Goal: Task Accomplishment & Management: Use online tool/utility

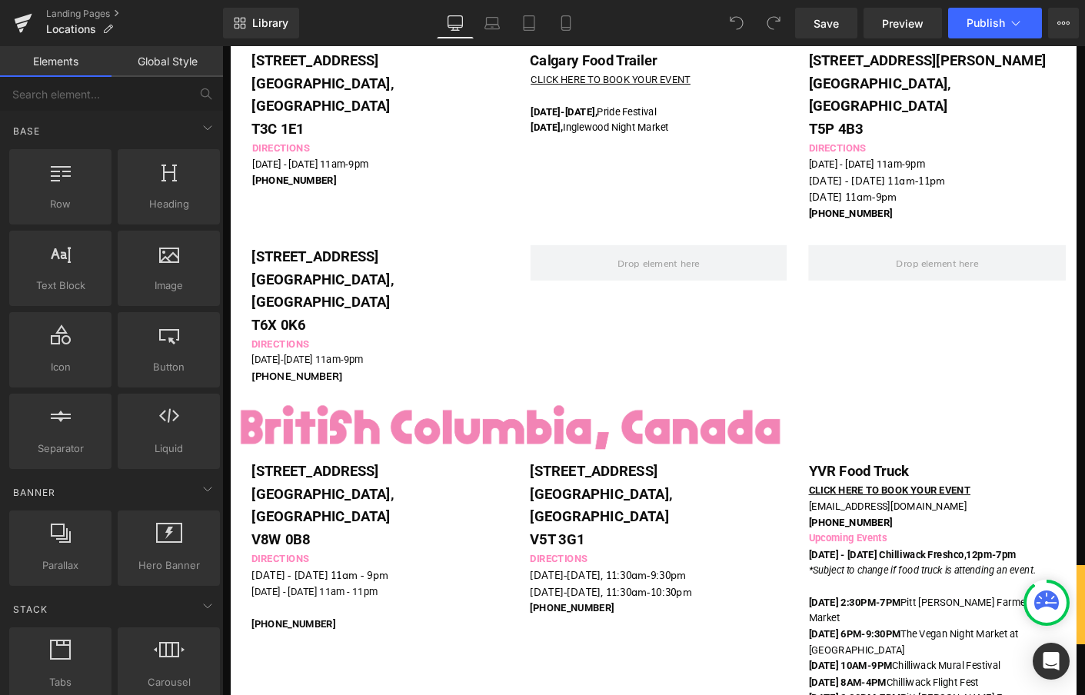
scroll to position [336, 0]
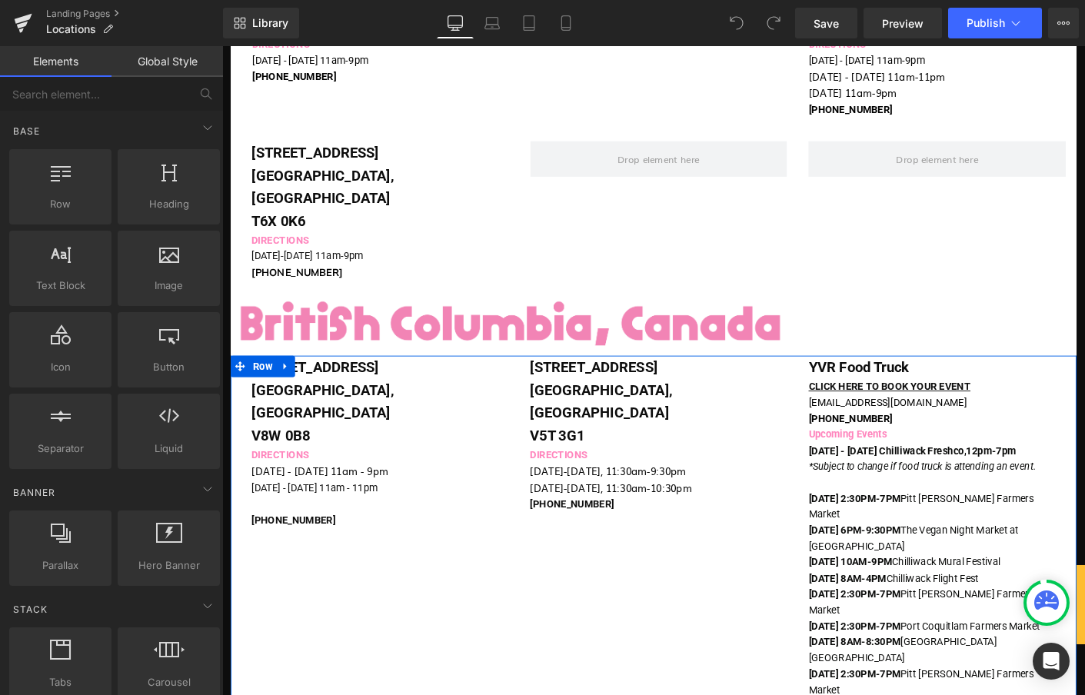
click at [281, 514] on p "[DATE] - [DATE] 11am - 11pm" at bounding box center [393, 522] width 278 height 17
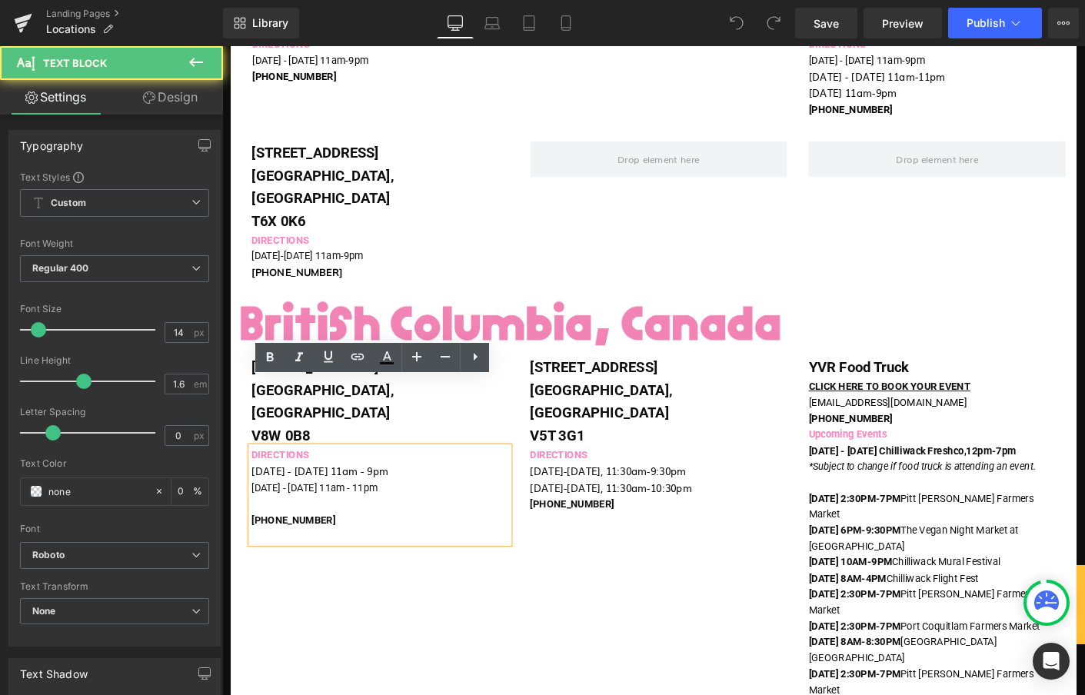
click at [287, 531] on p at bounding box center [393, 539] width 278 height 17
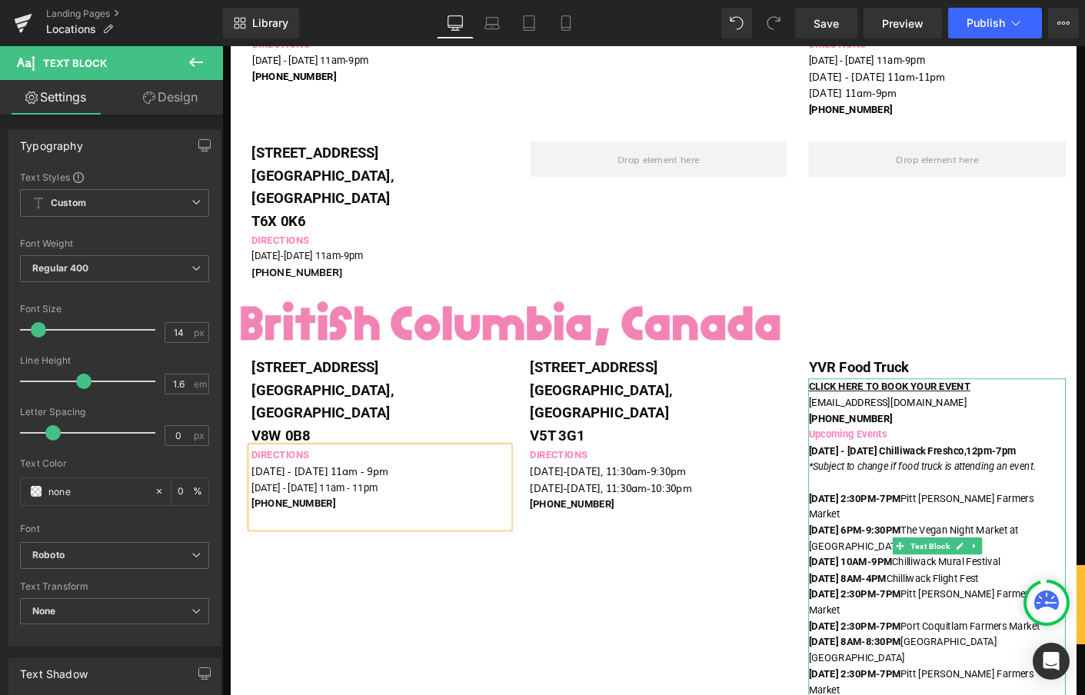
click at [903, 491] on p "*S ubject to change if food truck is attending an event." at bounding box center [993, 499] width 278 height 17
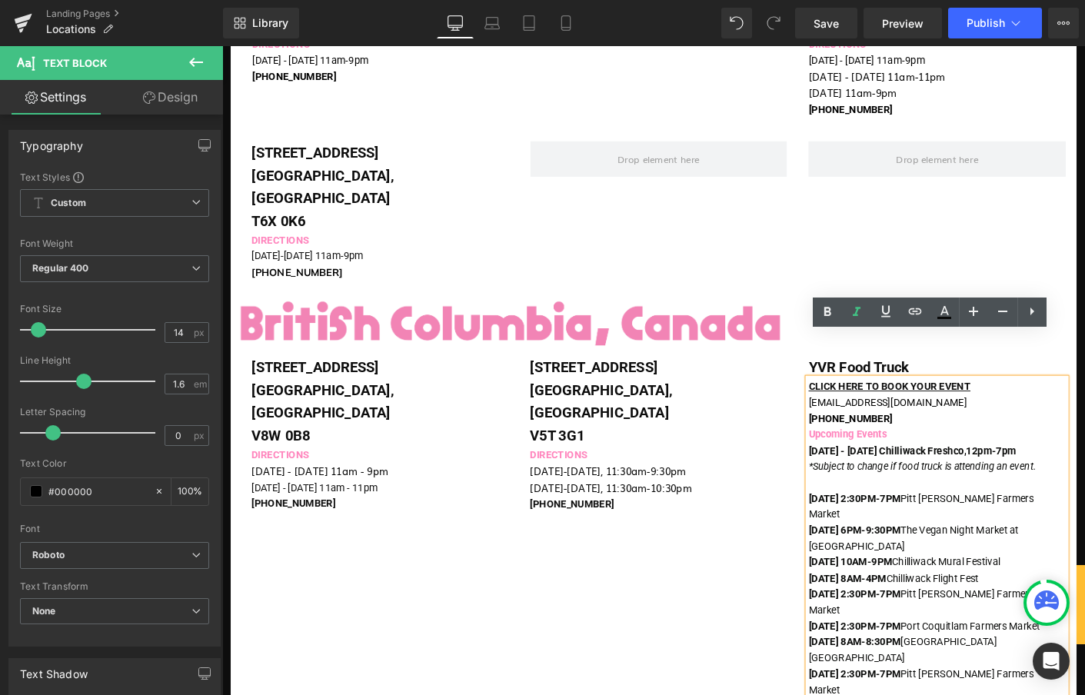
click at [882, 508] on p at bounding box center [993, 516] width 278 height 17
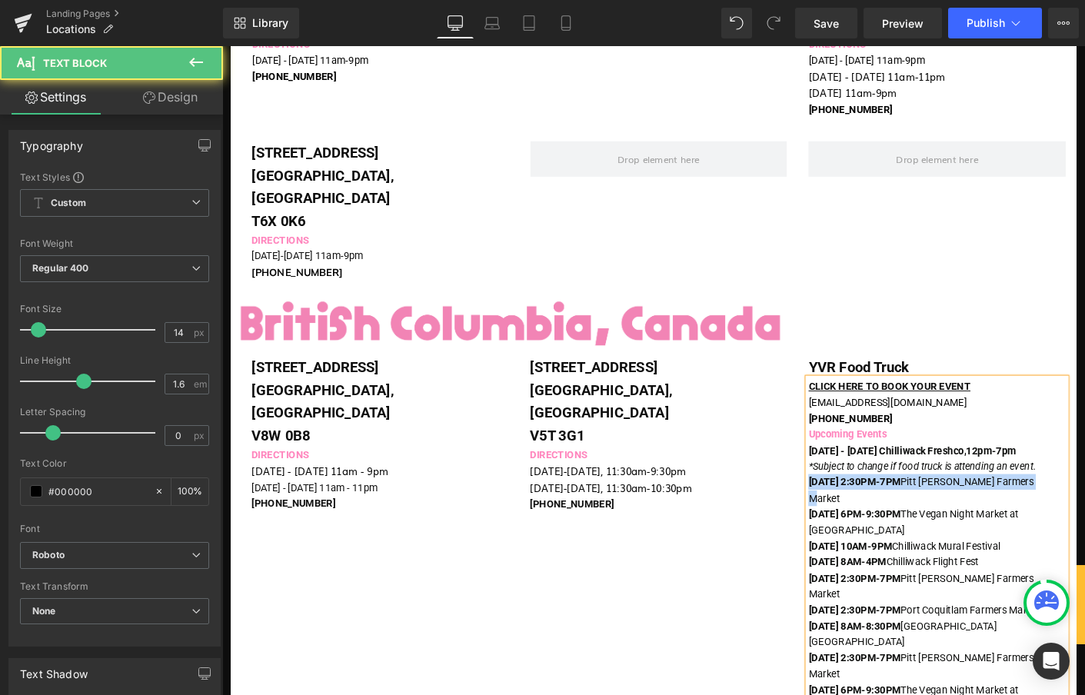
drag, startPoint x: 1117, startPoint y: 467, endPoint x: 819, endPoint y: 467, distance: 298.4
click at [819, 467] on div "[STREET_ADDRESS] Text Block DIRECTIONS [DATE] - [DATE] 11am - 9pm [DATE] - [DAT…" at bounding box center [687, 603] width 912 height 446
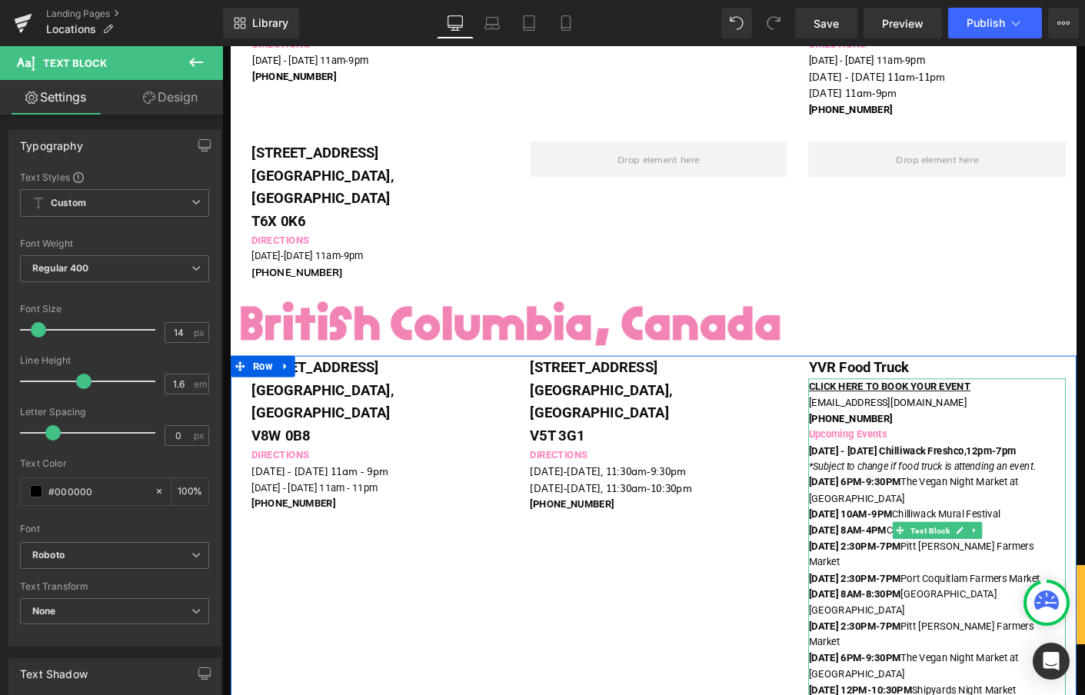
click at [1072, 493] on span "ubject to change if food truck is attending an event." at bounding box center [982, 499] width 235 height 12
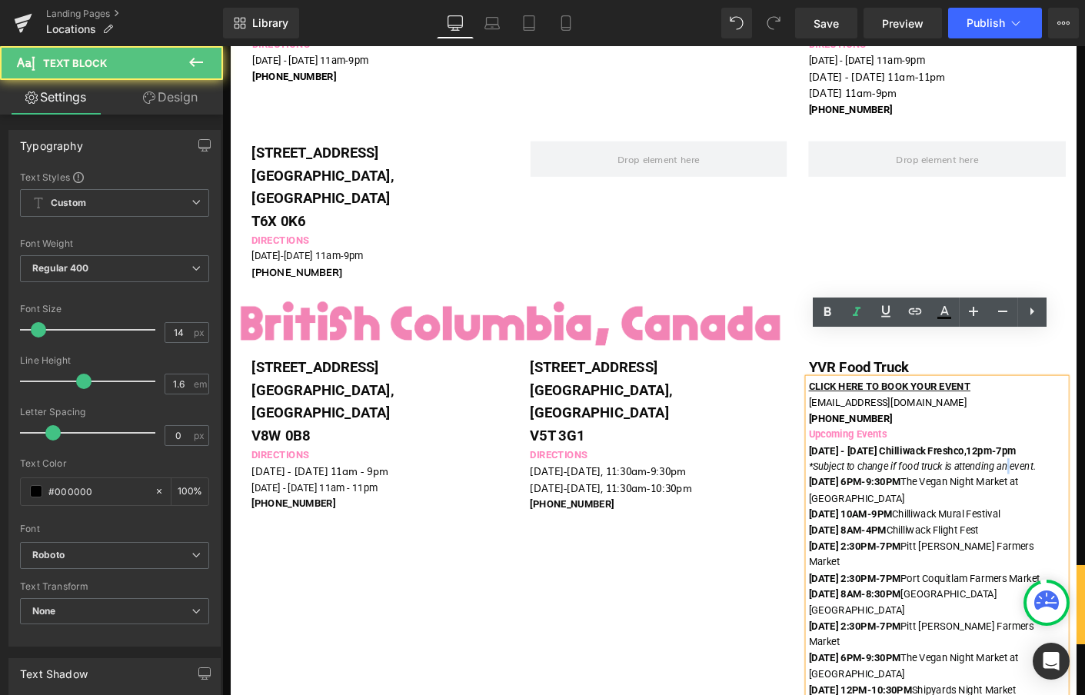
click at [1072, 493] on span "ubject to change if food truck is attending an event." at bounding box center [982, 499] width 235 height 12
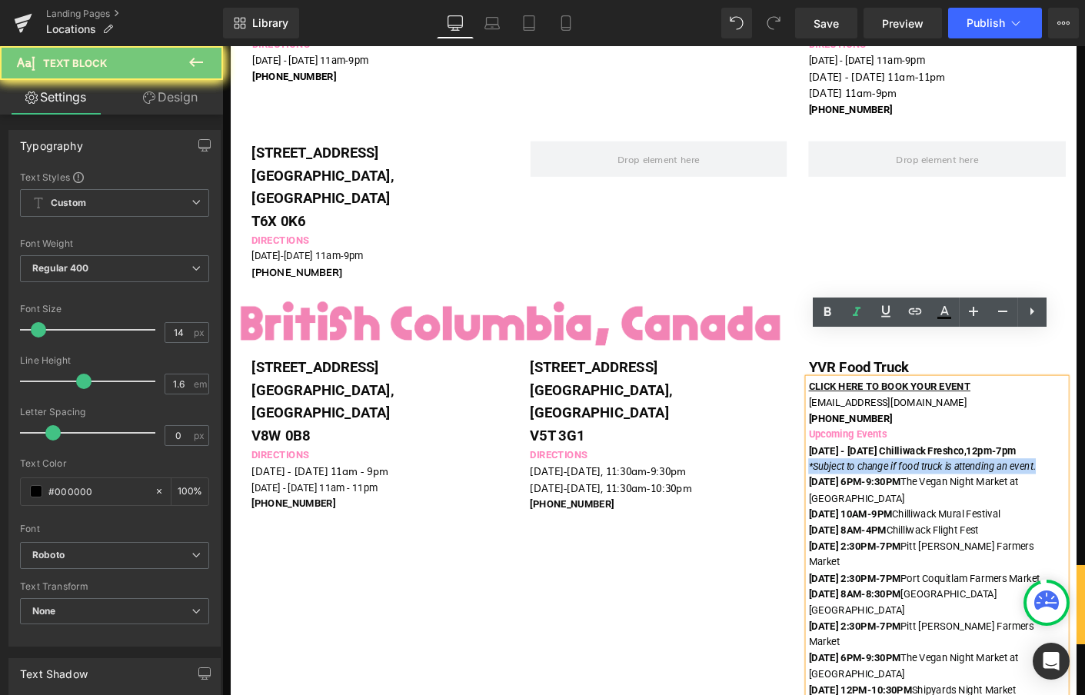
click at [1072, 493] on span "ubject to change if food truck is attending an event." at bounding box center [982, 499] width 235 height 12
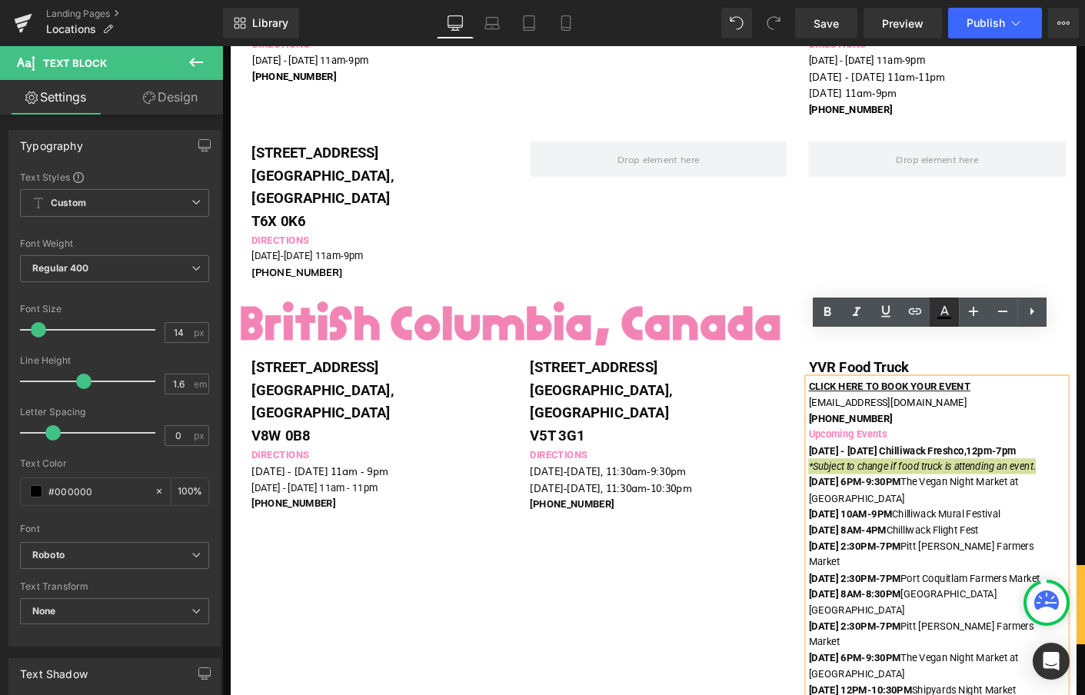
click at [942, 313] on icon at bounding box center [944, 312] width 18 height 18
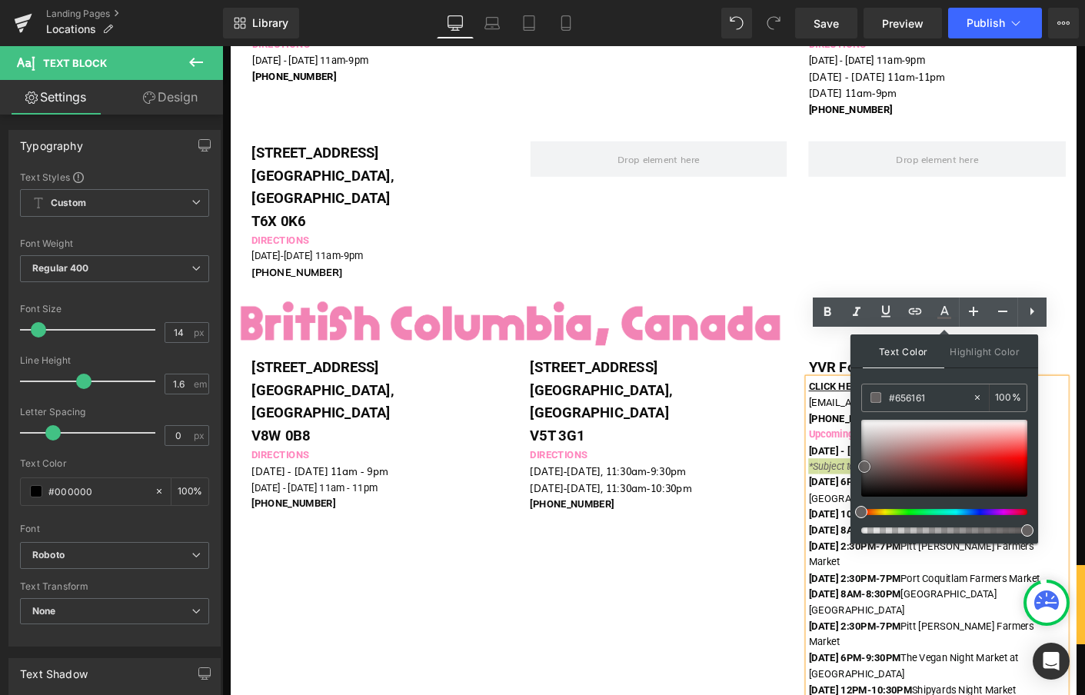
click at [864, 467] on div at bounding box center [944, 458] width 166 height 77
type input "#424141"
click at [863, 477] on div at bounding box center [944, 458] width 166 height 77
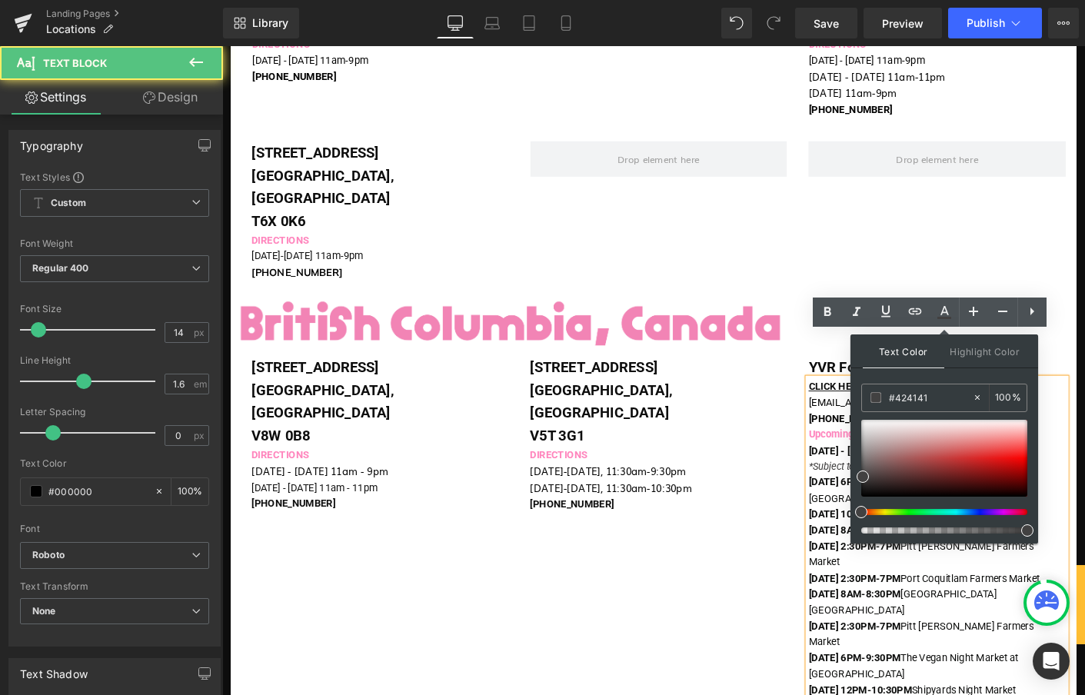
drag, startPoint x: 869, startPoint y: 504, endPoint x: 879, endPoint y: 503, distance: 10.1
click at [869, 544] on span "[DATE] 10AM-9PM" at bounding box center [899, 550] width 90 height 12
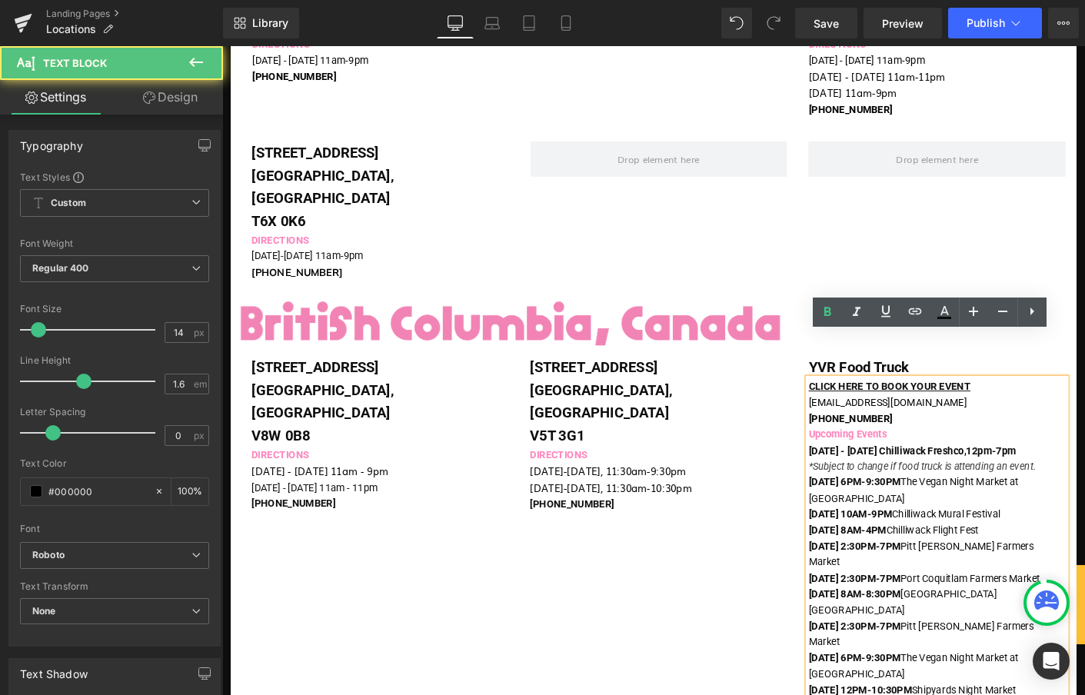
click at [856, 493] on span "*S" at bounding box center [859, 499] width 11 height 12
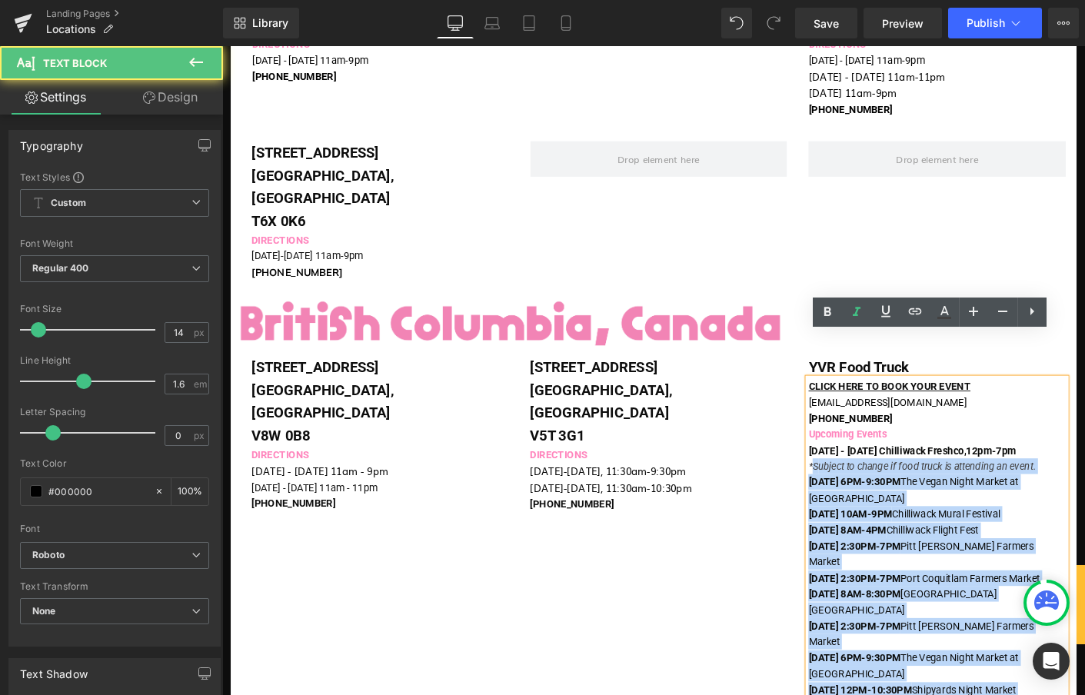
click at [854, 448] on div "CLICK HERE TO BOOK YOUR EVENT [EMAIL_ADDRESS][DOMAIN_NAME] [PHONE_NUMBER] Upcom…" at bounding box center [993, 594] width 278 height 379
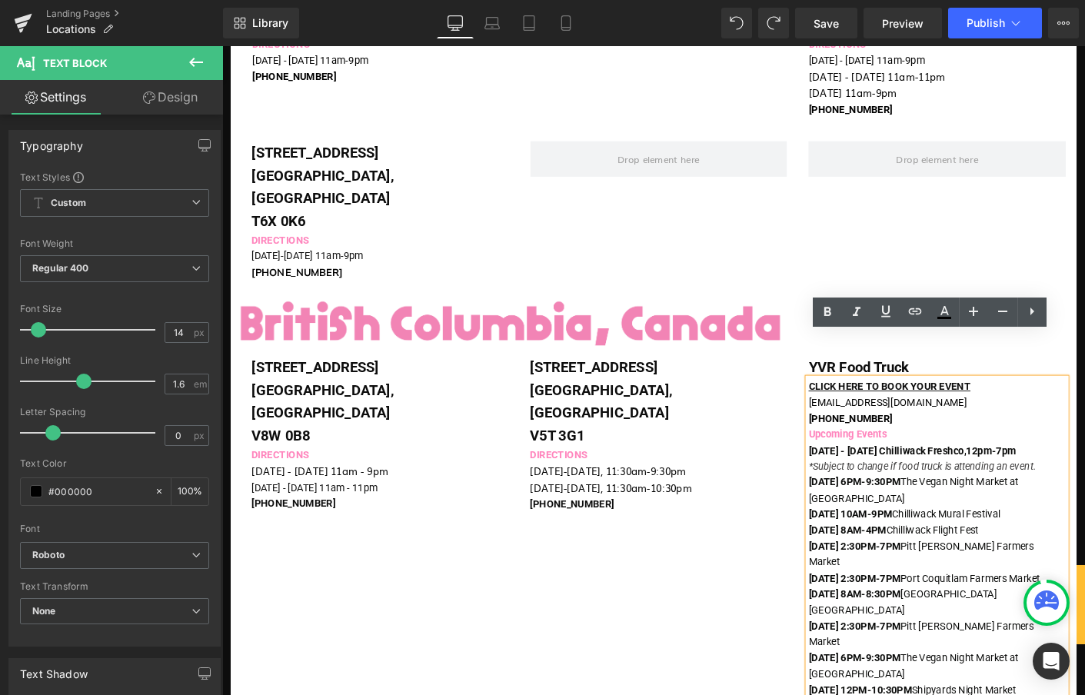
drag, startPoint x: 859, startPoint y: 452, endPoint x: 876, endPoint y: 447, distance: 17.8
click at [859, 493] on span "*S" at bounding box center [859, 499] width 11 height 12
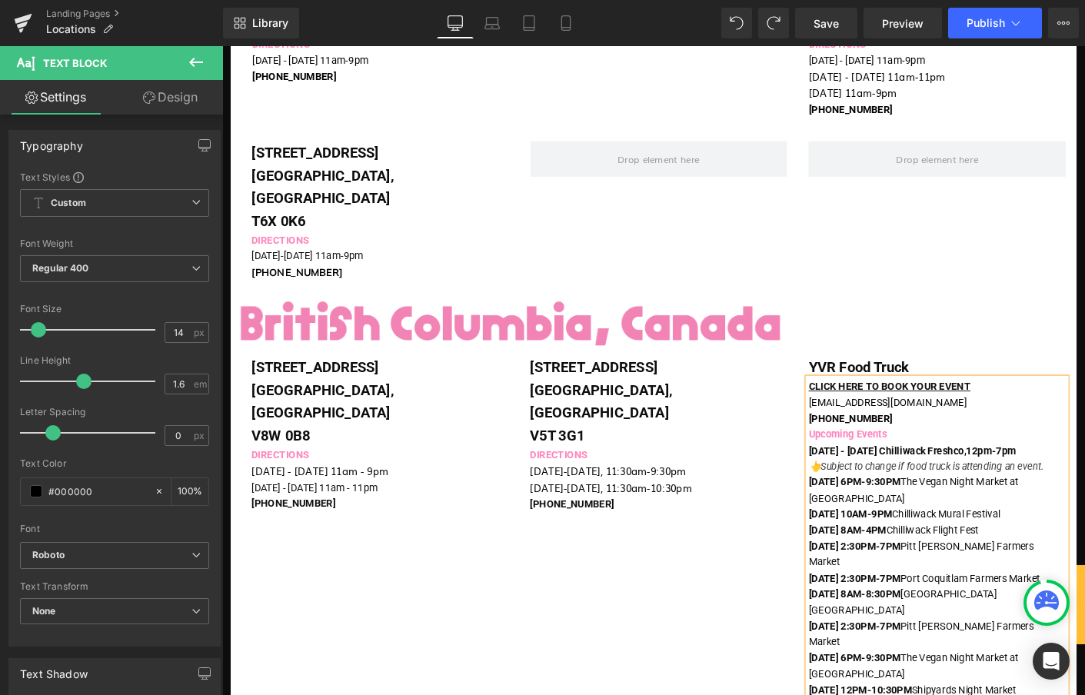
click at [975, 493] on span "ubject to change if food truck is attending an event." at bounding box center [991, 499] width 235 height 12
click at [1084, 508] on p "[DATE] 6PM-9:30PM The Vegan Night Market at [GEOGRAPHIC_DATA]" at bounding box center [993, 525] width 278 height 35
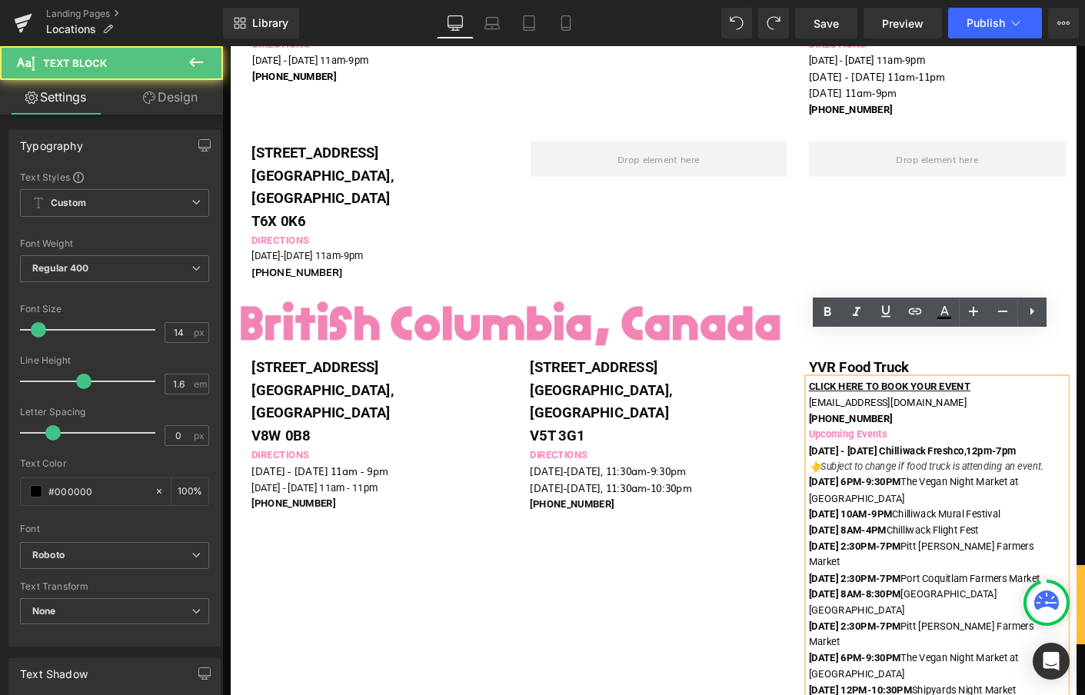
click at [1084, 491] on p "👆S ubject to change if food truck is attending an event." at bounding box center [993, 499] width 278 height 17
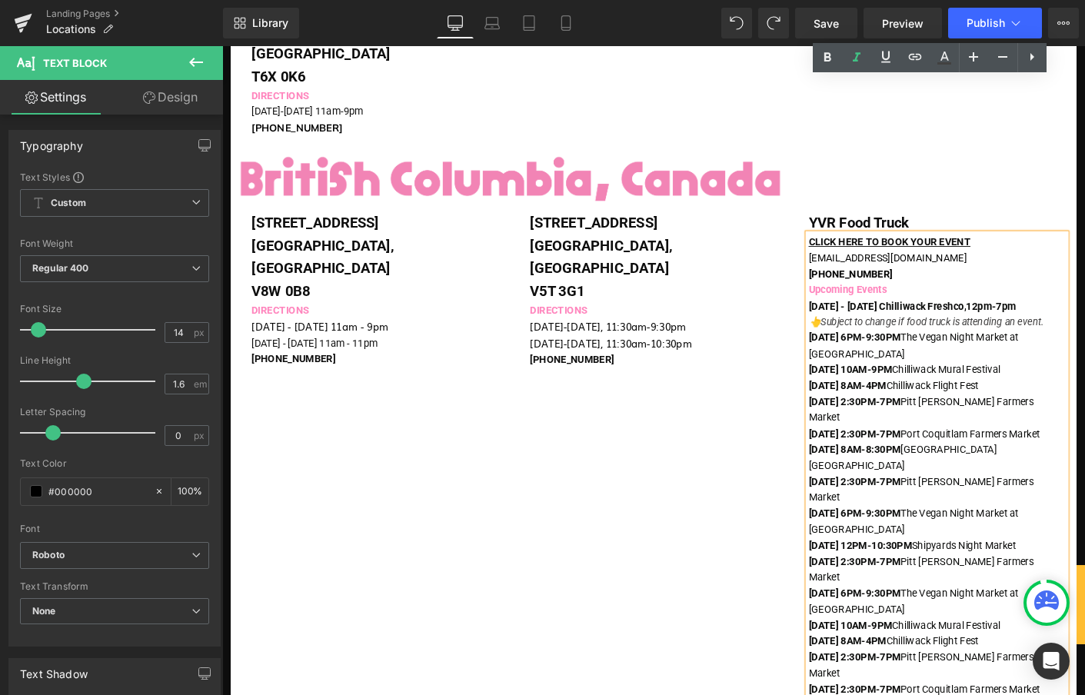
scroll to position [348, 0]
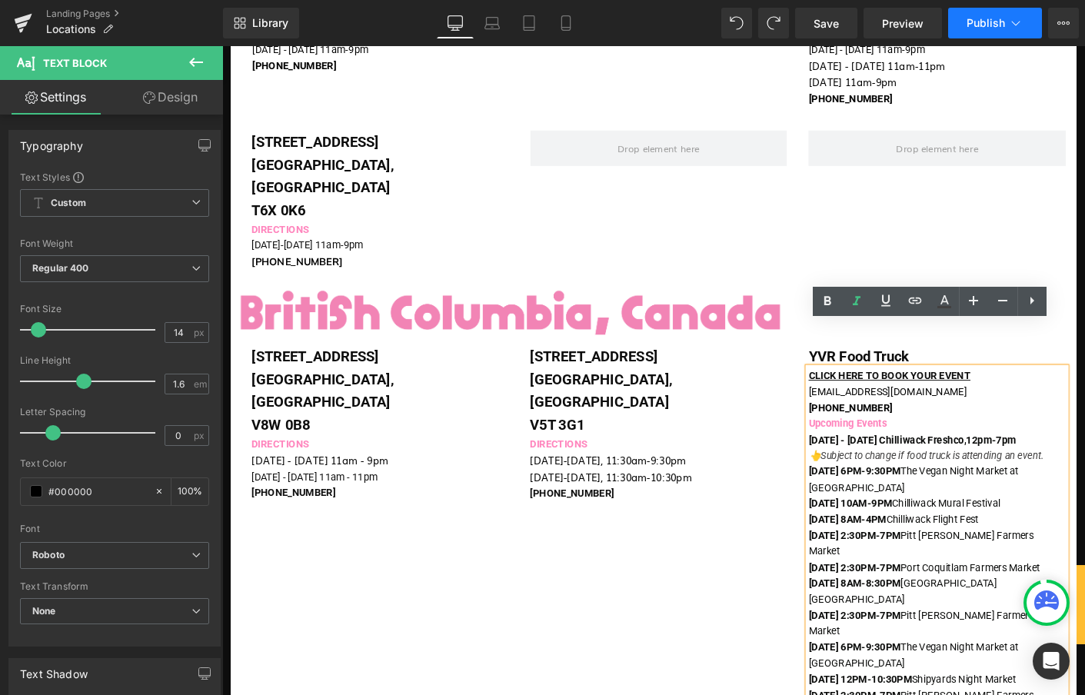
click at [984, 12] on button "Publish" at bounding box center [995, 23] width 94 height 31
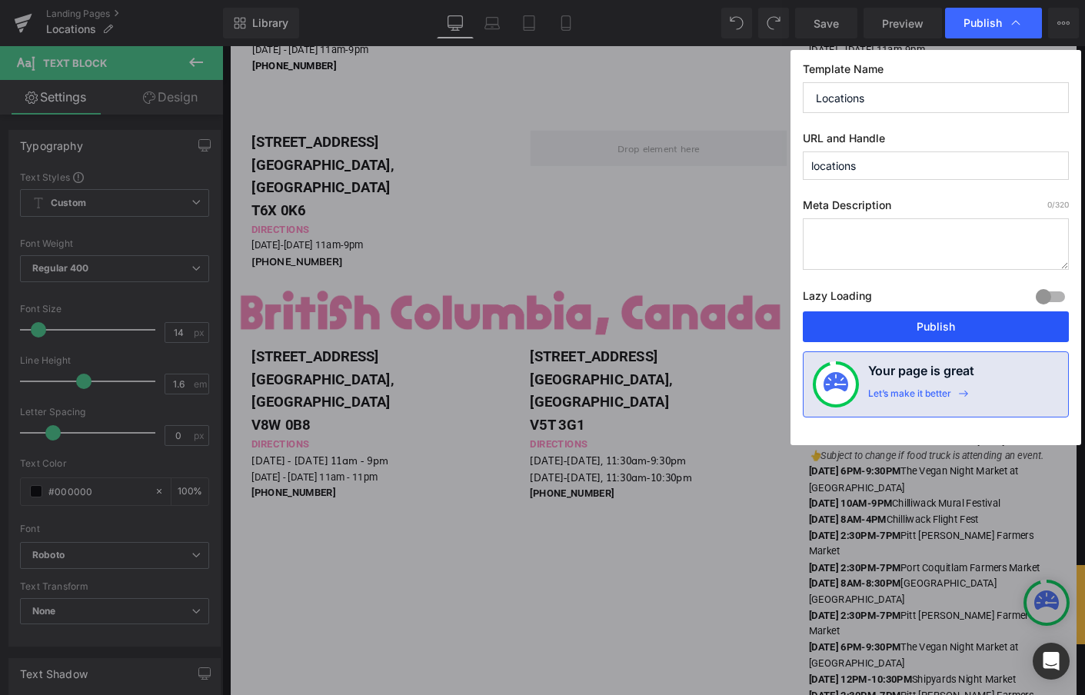
drag, startPoint x: 947, startPoint y: 322, endPoint x: 695, endPoint y: 298, distance: 252.6
click at [947, 322] on button "Publish" at bounding box center [936, 326] width 266 height 31
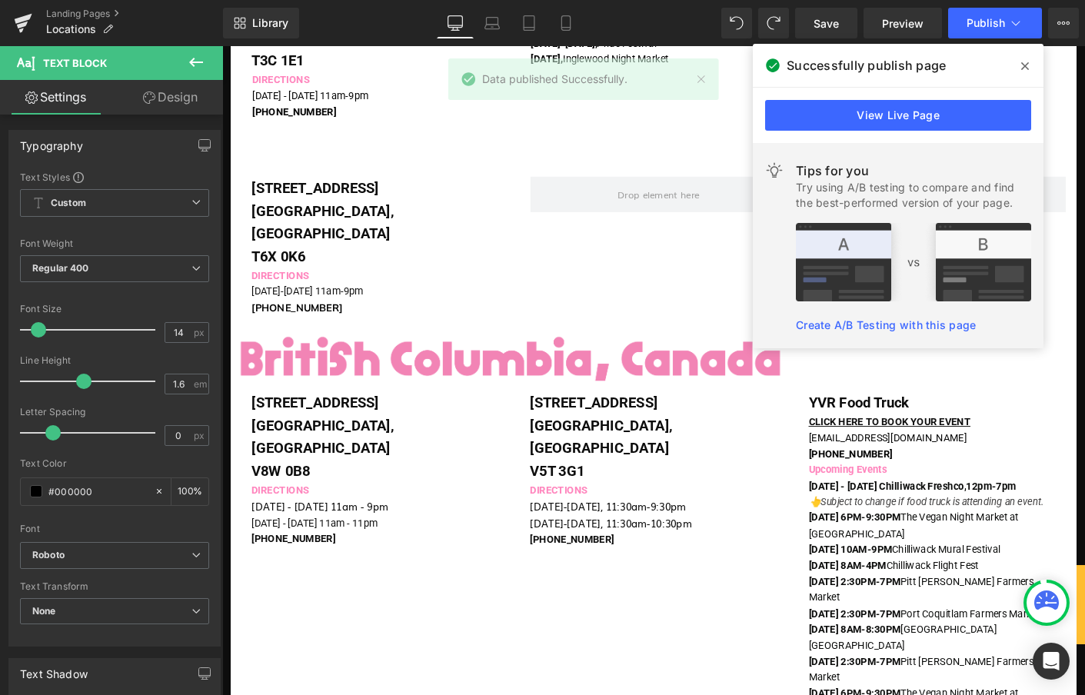
scroll to position [251, 0]
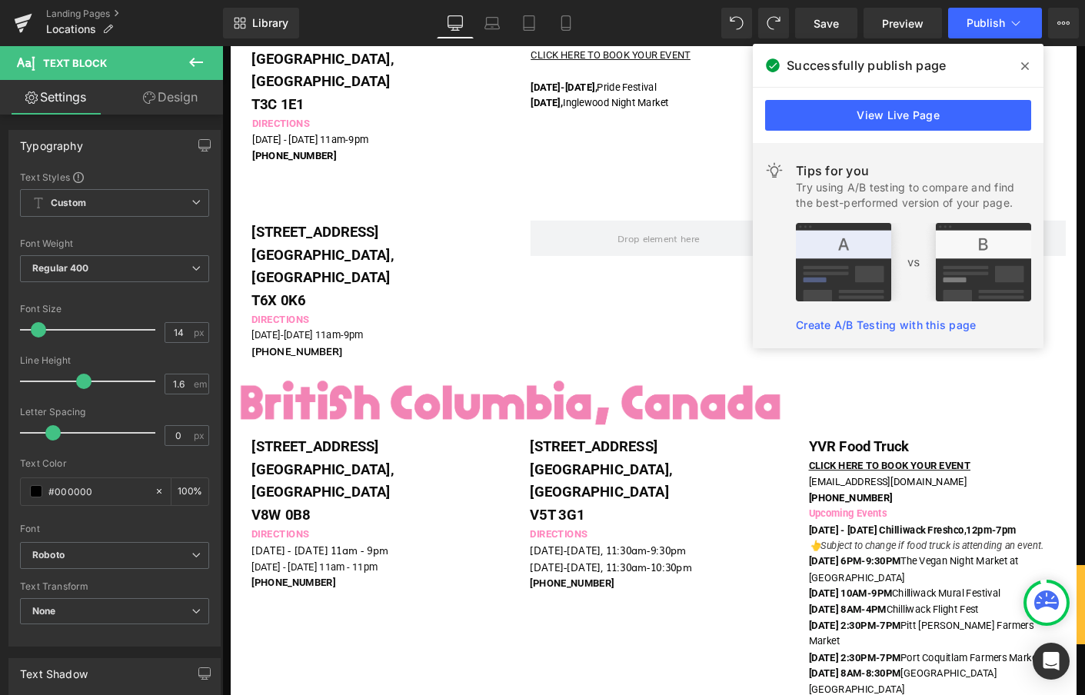
click at [1020, 67] on span at bounding box center [1025, 66] width 25 height 25
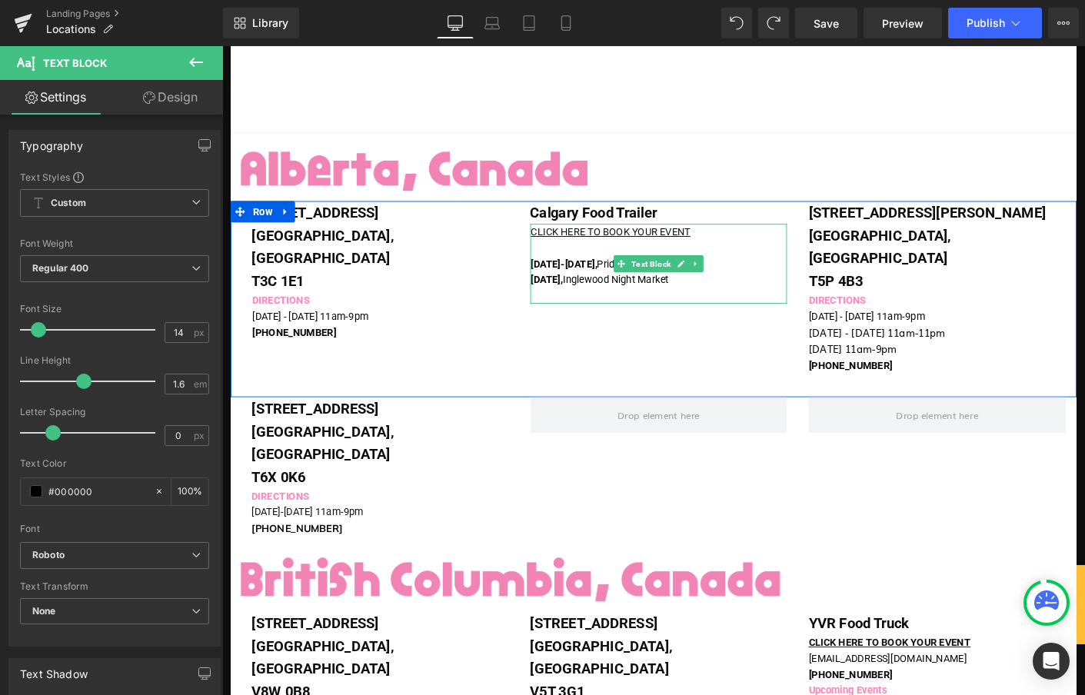
scroll to position [61, 0]
click at [581, 261] on p at bounding box center [693, 263] width 277 height 17
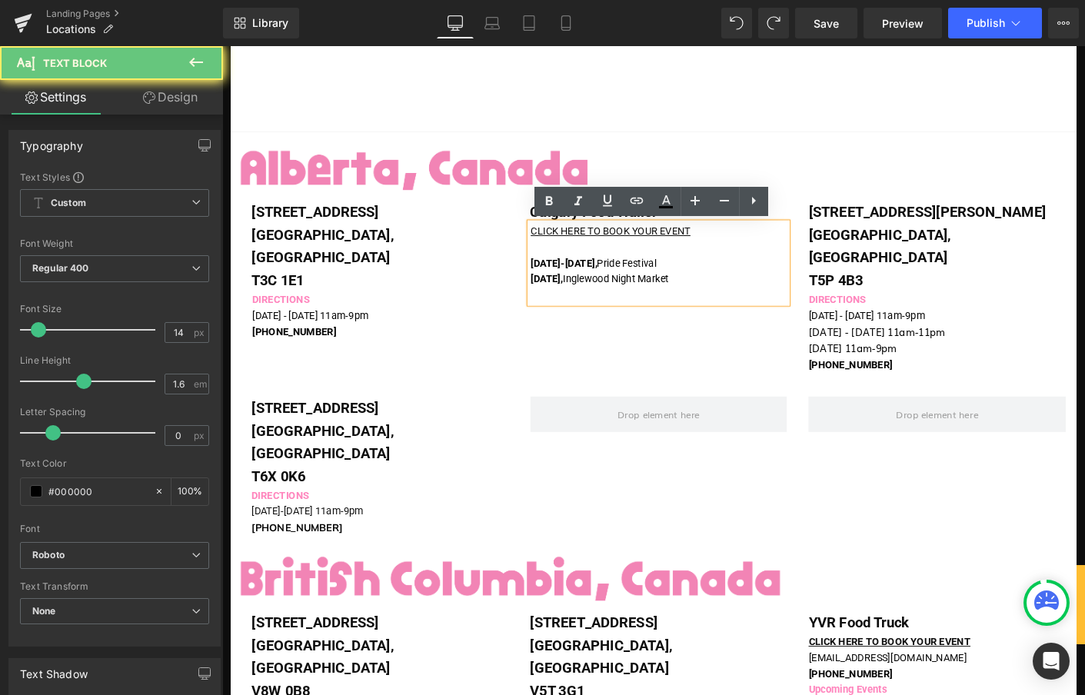
click at [573, 268] on p at bounding box center [693, 263] width 277 height 17
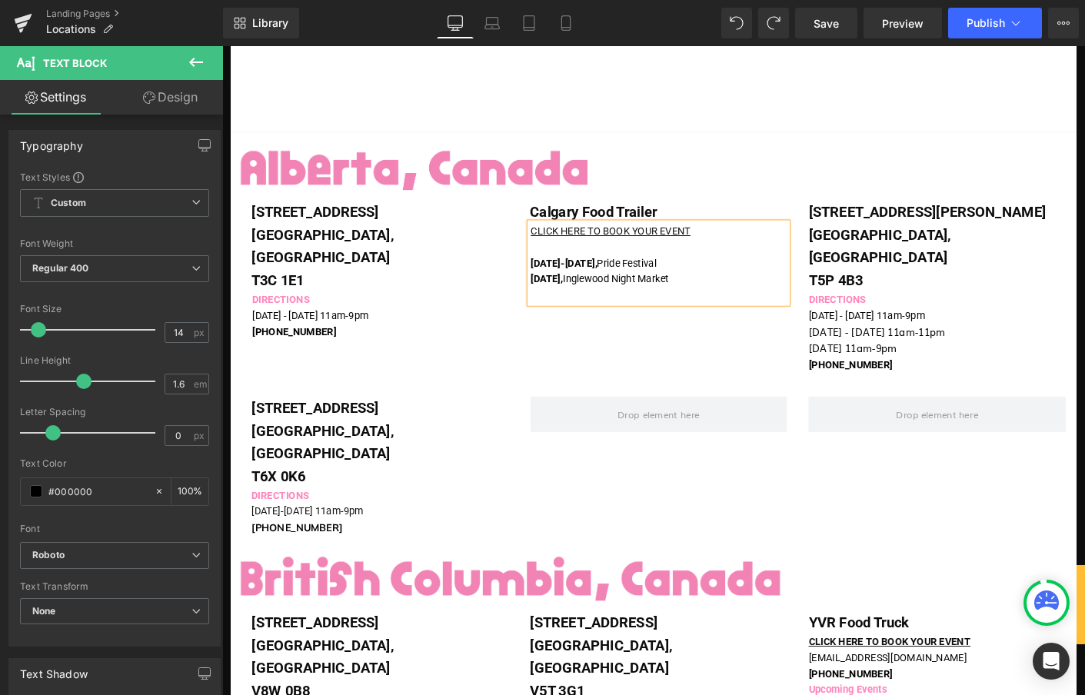
click at [560, 268] on p at bounding box center [693, 263] width 277 height 17
click at [555, 278] on strong "[DATE]-[DATE]," at bounding box center [591, 280] width 72 height 12
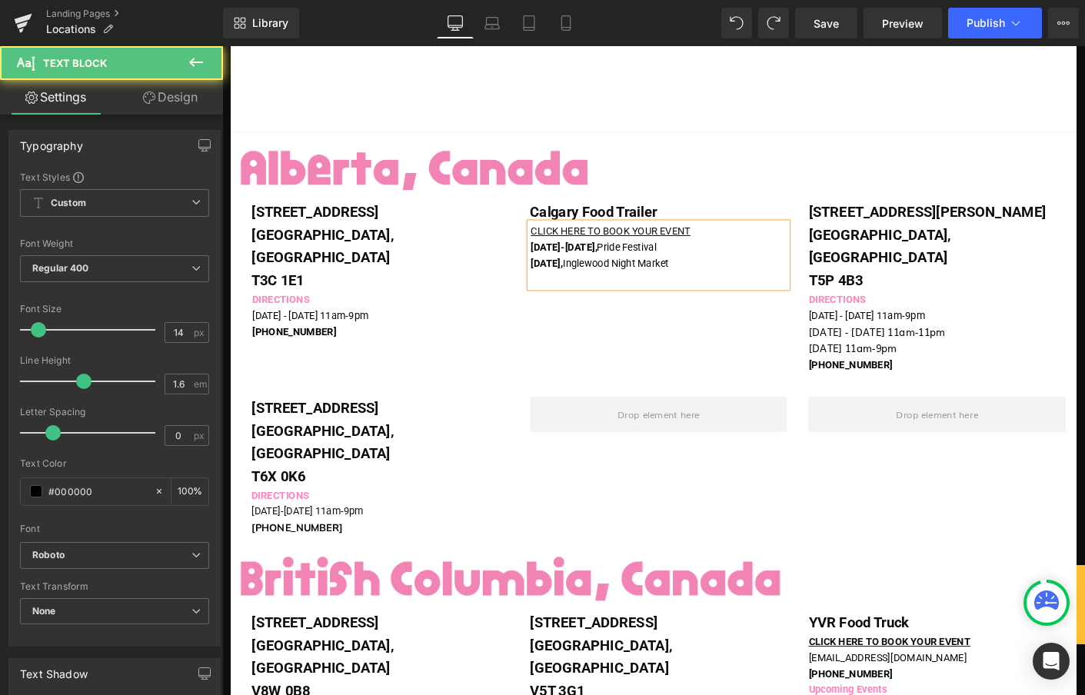
scroll to position [18, 0]
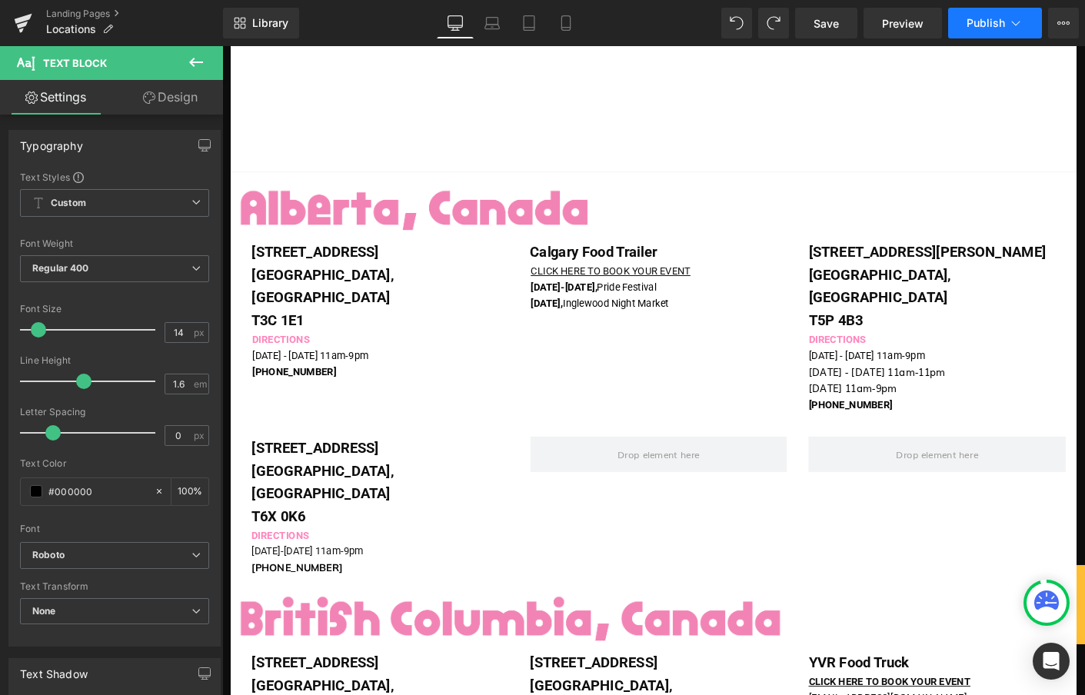
click at [990, 29] on span "Publish" at bounding box center [986, 23] width 38 height 12
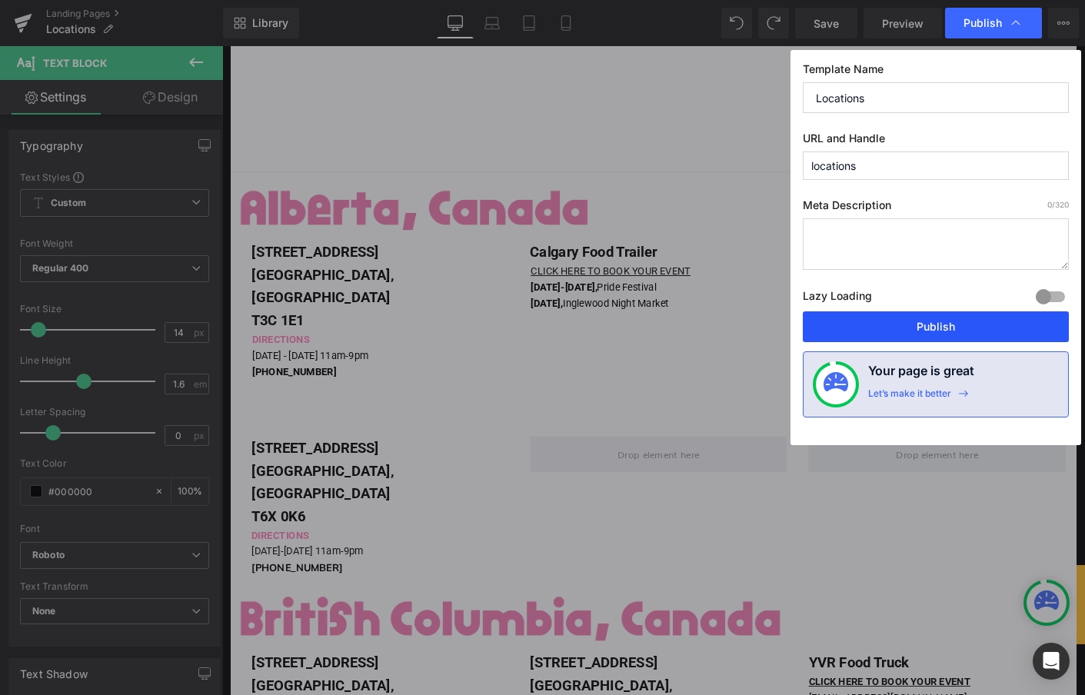
click at [911, 331] on button "Publish" at bounding box center [936, 326] width 266 height 31
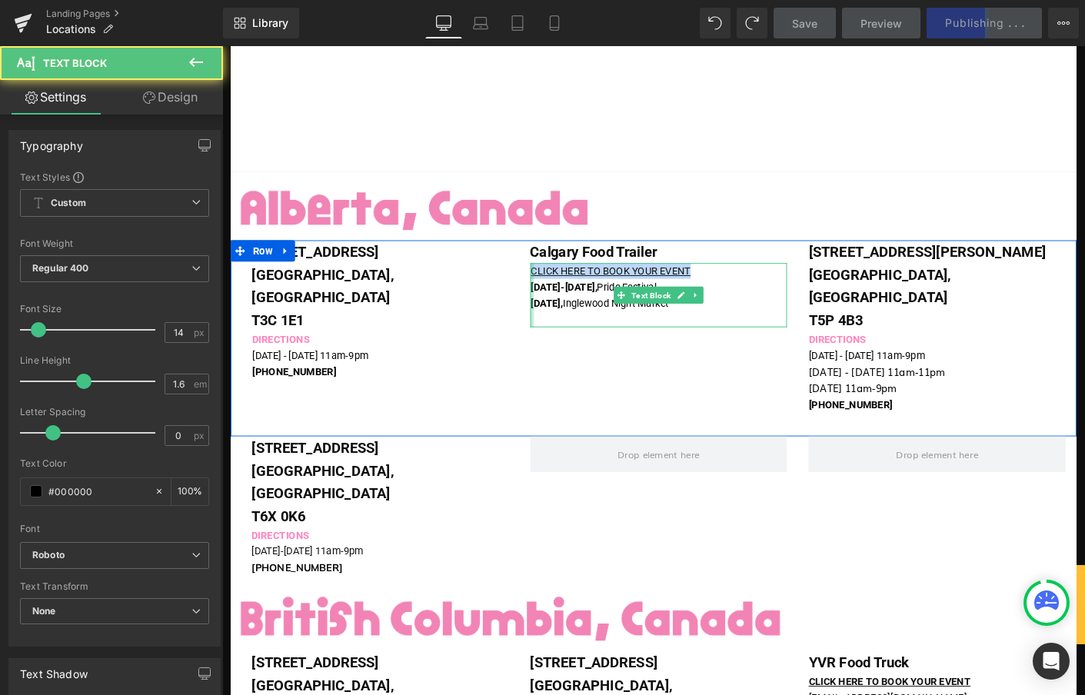
drag, startPoint x: 731, startPoint y: 289, endPoint x: 552, endPoint y: 288, distance: 178.4
click at [552, 288] on div "Calgary Food Trailer Text Block CLICK HERE TO BOOK YOUR EVENT [DATE]-[DATE], Pr…" at bounding box center [693, 302] width 301 height 94
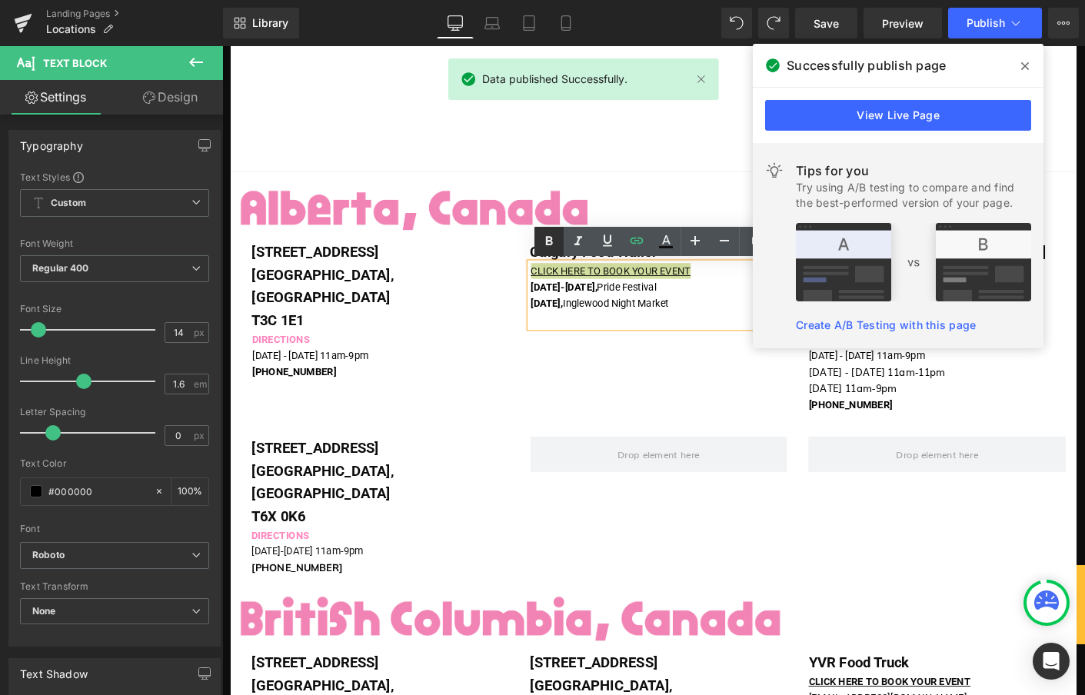
click at [548, 238] on icon at bounding box center [549, 241] width 18 height 18
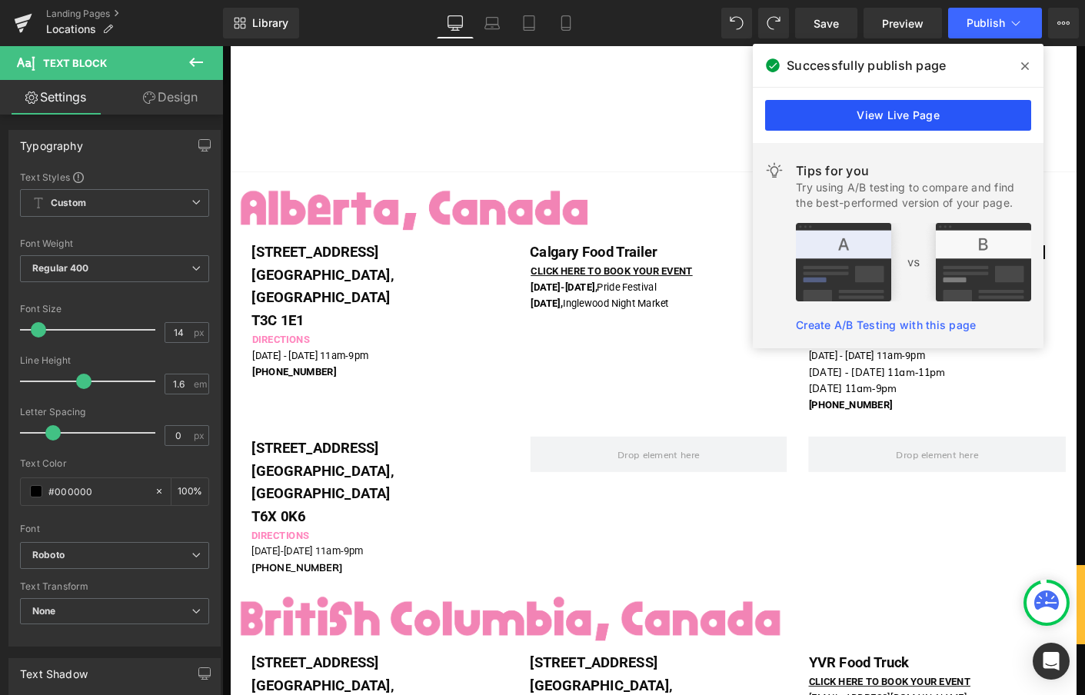
click at [949, 114] on link "View Live Page" at bounding box center [898, 115] width 266 height 31
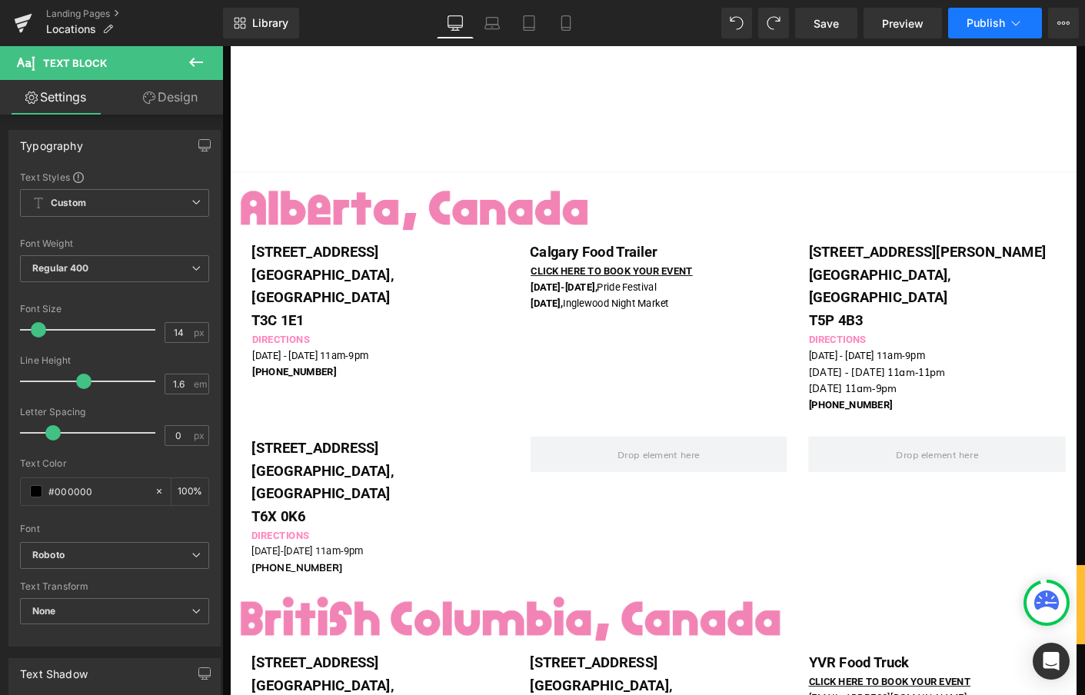
click at [954, 23] on button "Publish" at bounding box center [995, 23] width 94 height 31
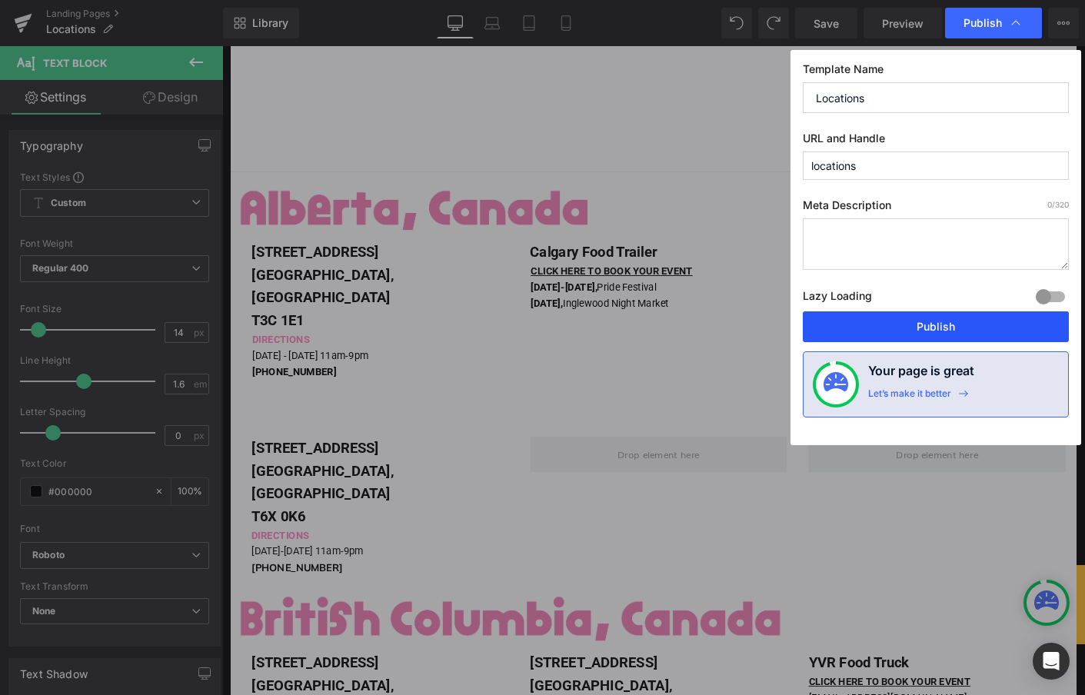
click at [898, 328] on button "Publish" at bounding box center [936, 326] width 266 height 31
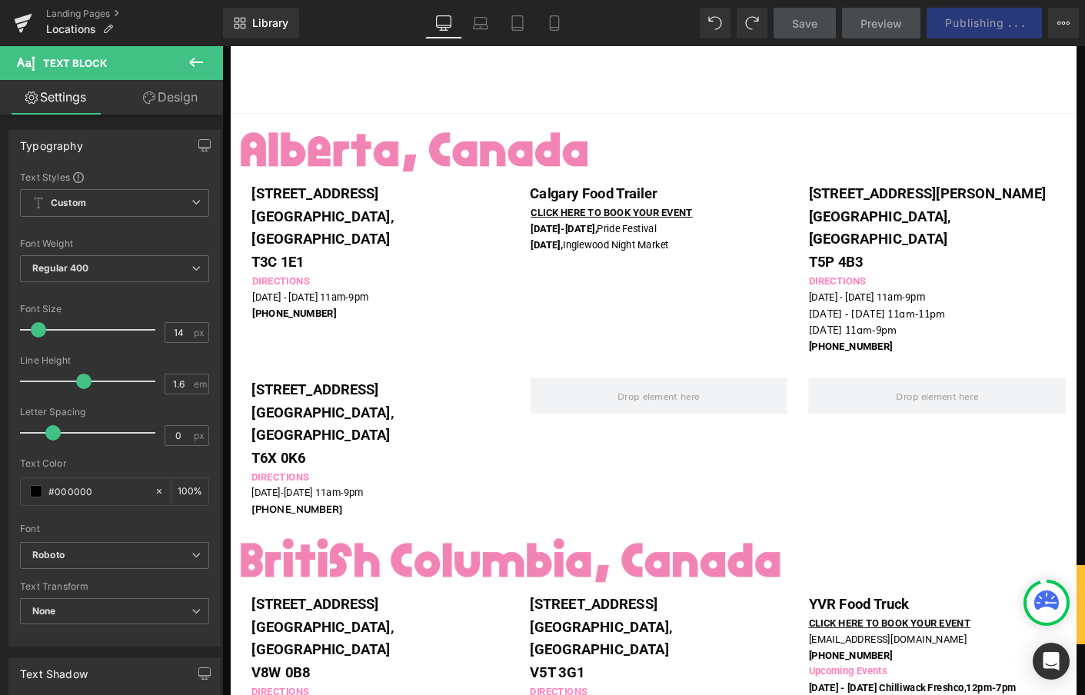
scroll to position [0, 0]
